Goal: Navigation & Orientation: Find specific page/section

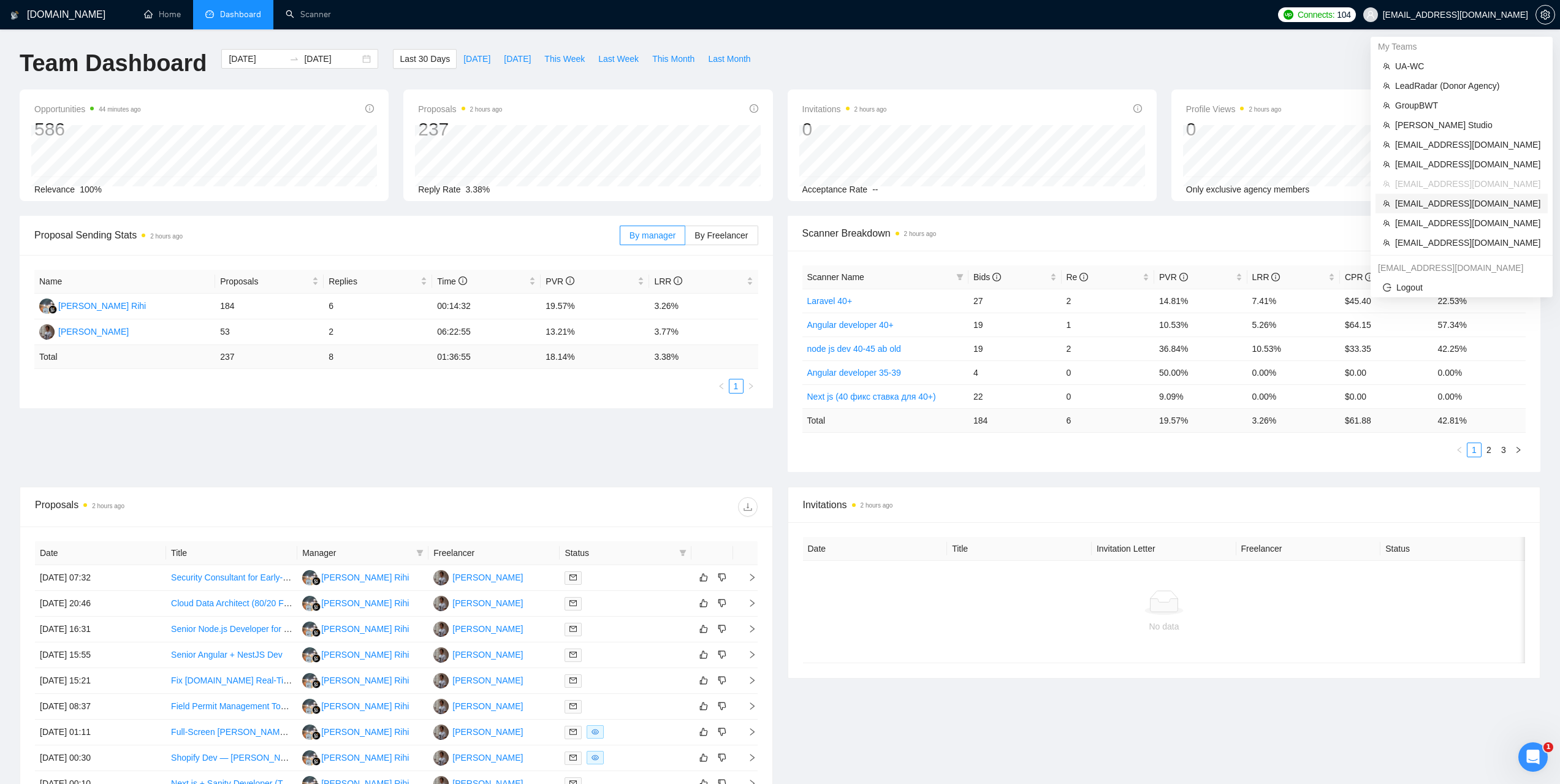
click at [1420, 211] on li "[EMAIL_ADDRESS][DOMAIN_NAME]" at bounding box center [1462, 203] width 172 height 20
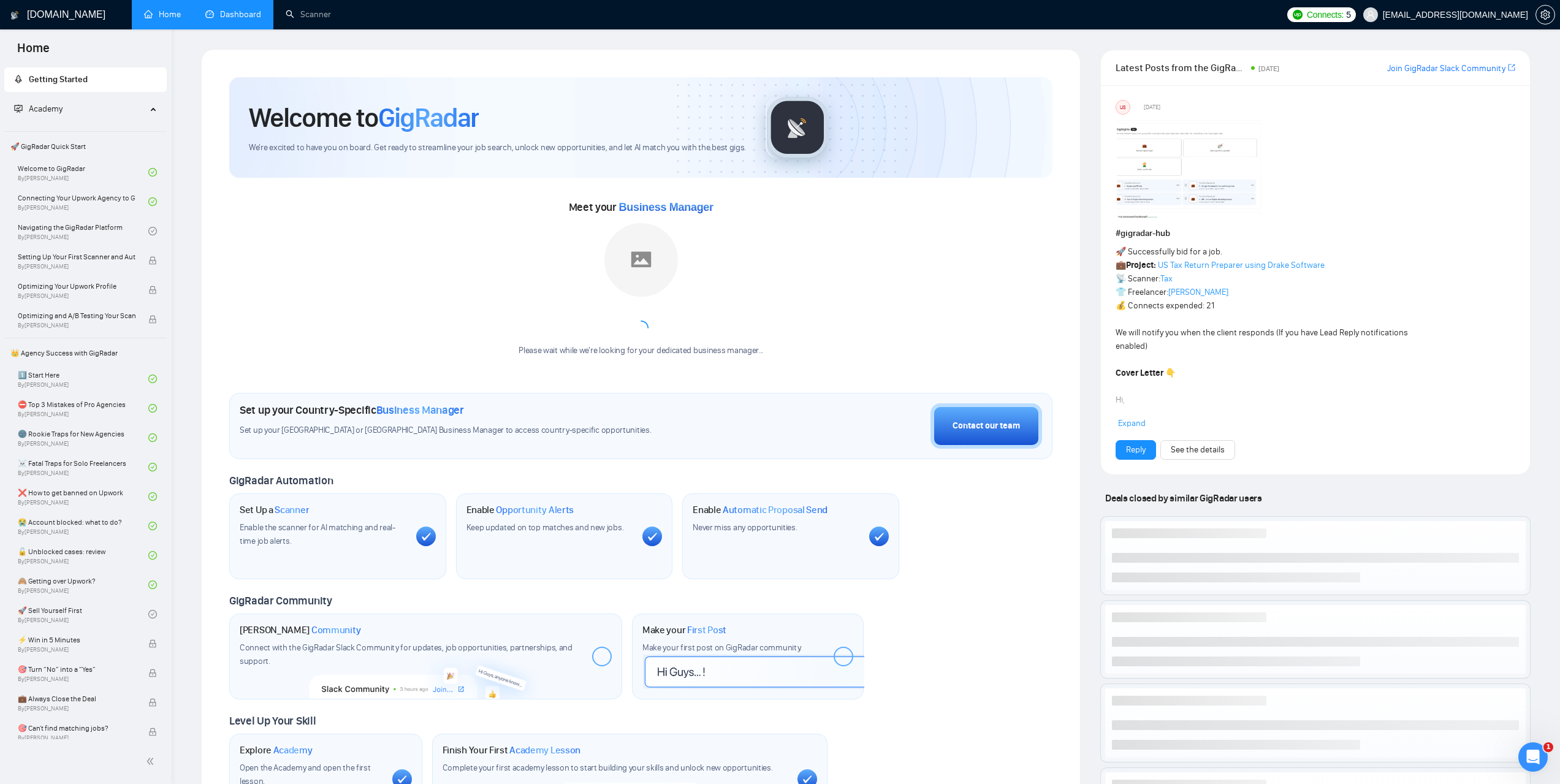
click at [232, 18] on link "Dashboard" at bounding box center [233, 15] width 56 height 10
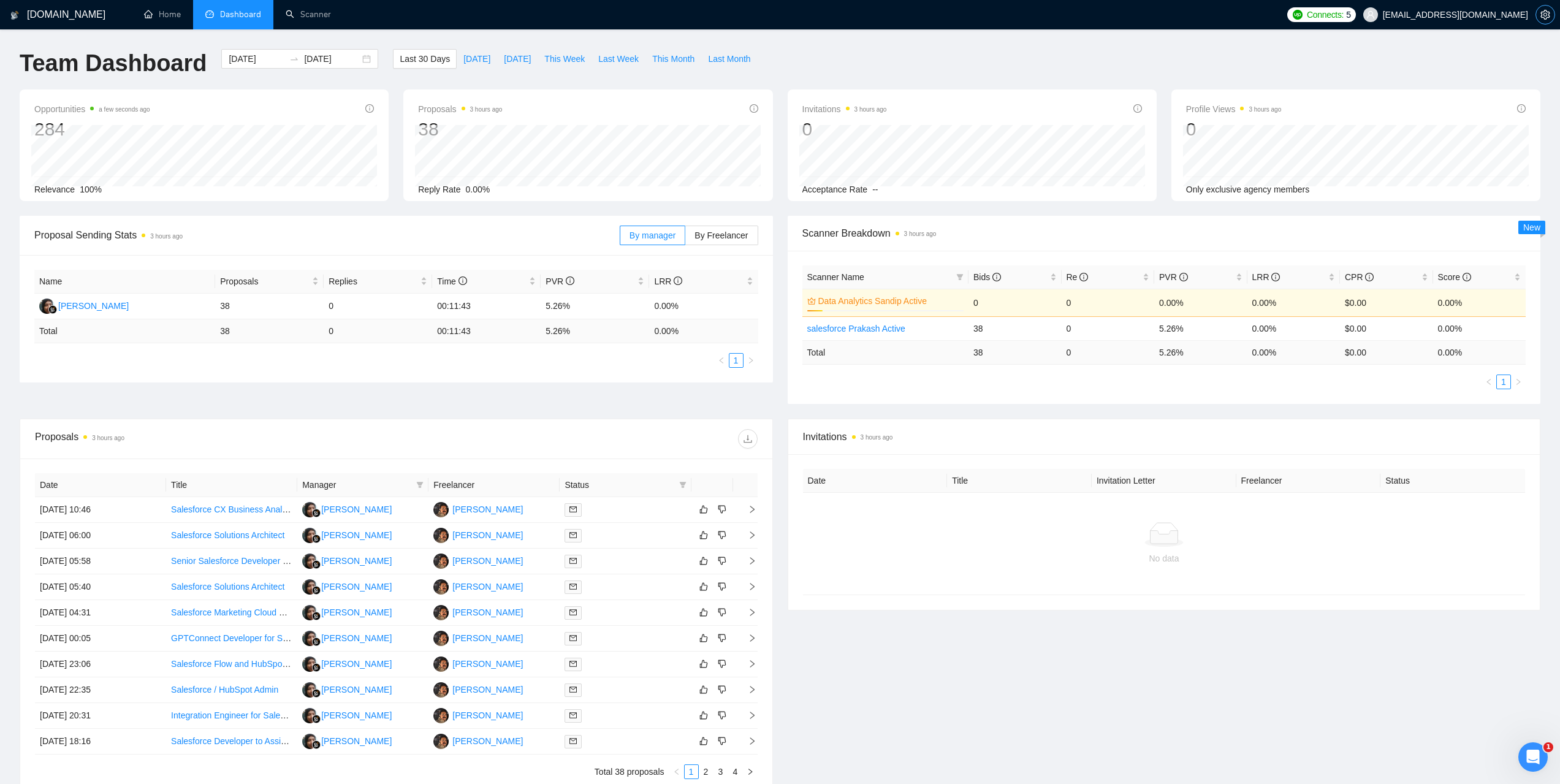
click at [1547, 15] on icon "setting" at bounding box center [1545, 14] width 10 height 9
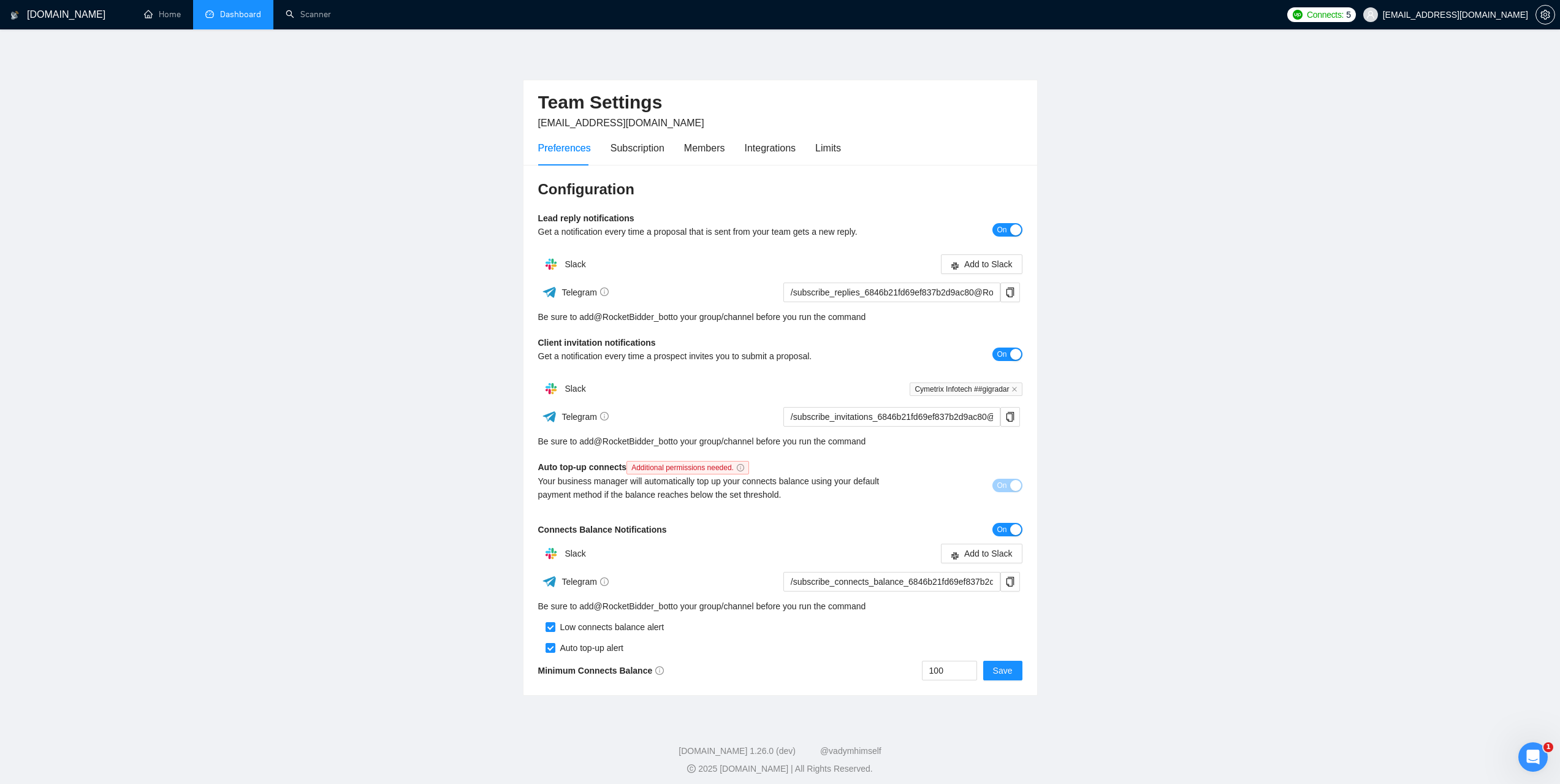
click at [1208, 139] on main "Team Settings [EMAIL_ADDRESS][DOMAIN_NAME] Preferences Subscription Members Int…" at bounding box center [780, 372] width 1521 height 647
click at [244, 10] on link "Dashboard" at bounding box center [233, 15] width 56 height 10
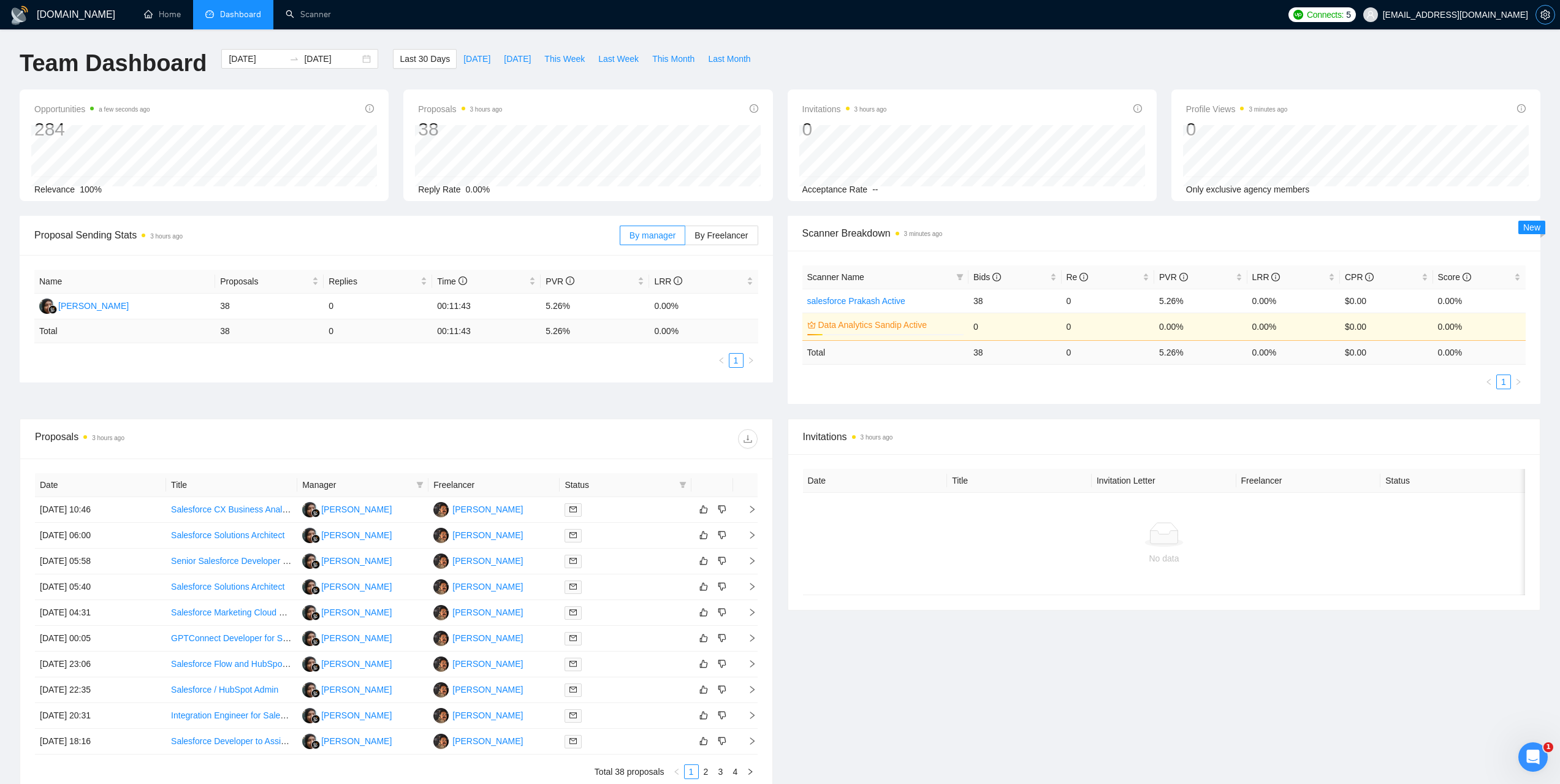
click at [1545, 16] on icon "setting" at bounding box center [1545, 14] width 10 height 9
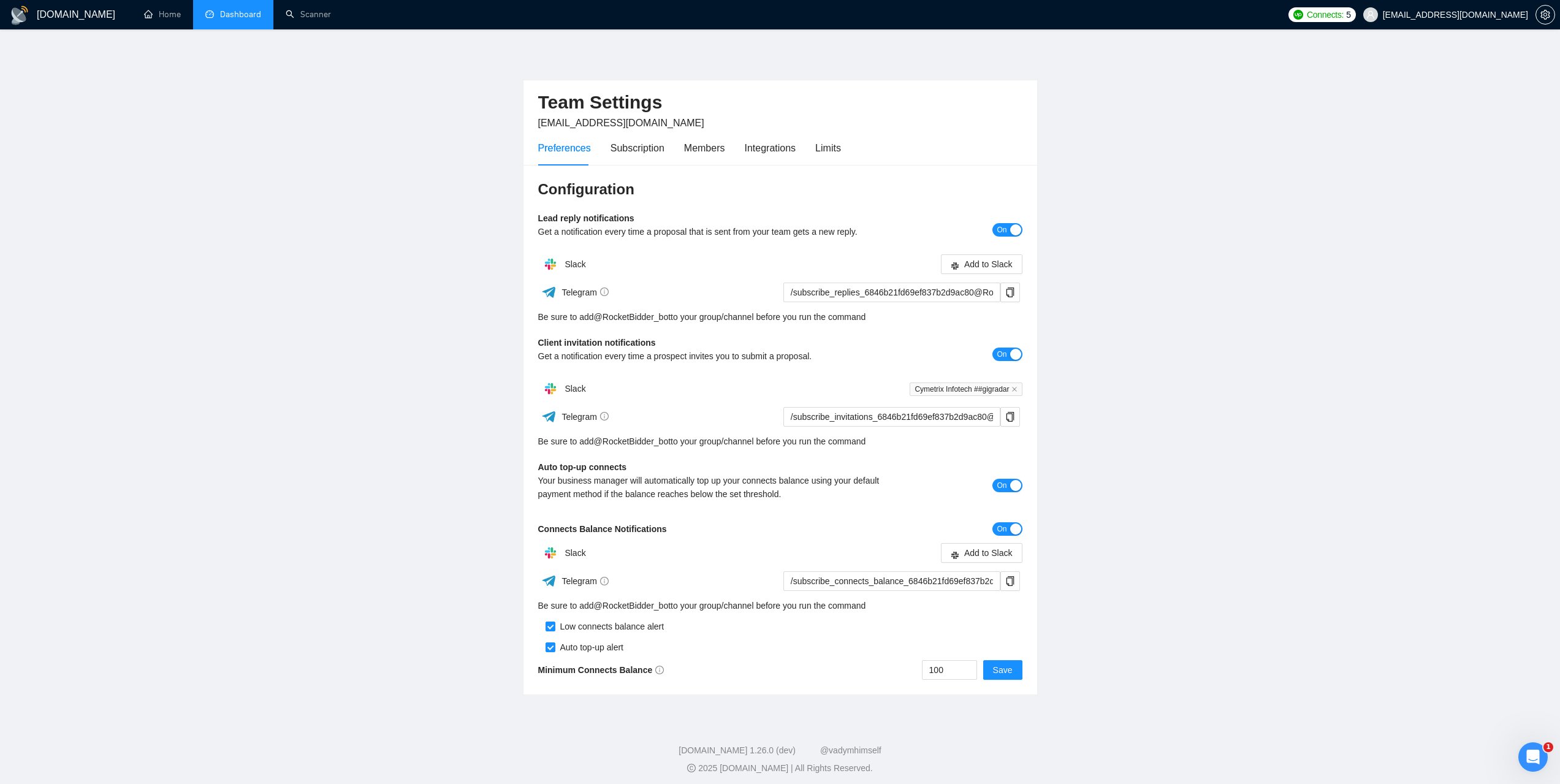
click at [239, 15] on link "Dashboard" at bounding box center [233, 15] width 56 height 10
